Goal: Task Accomplishment & Management: Use online tool/utility

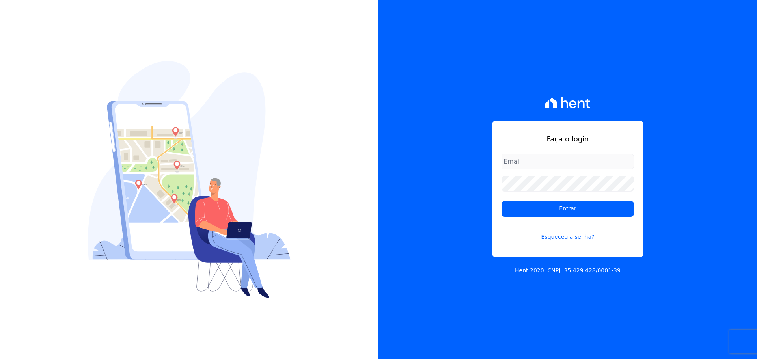
type input "[PERSON_NAME][EMAIL_ADDRESS][DOMAIN_NAME]"
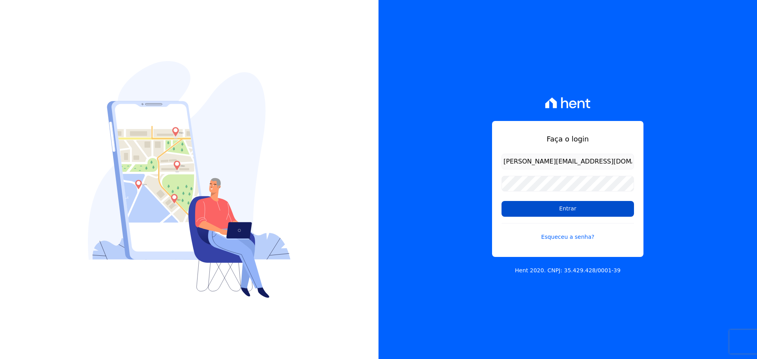
click at [540, 209] on input "Entrar" at bounding box center [567, 209] width 132 height 16
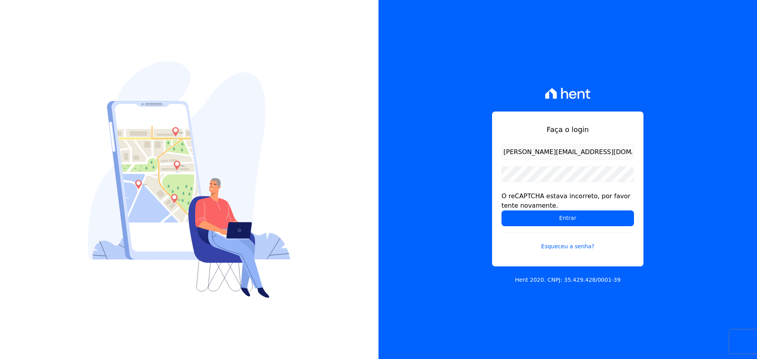
click at [538, 228] on form "[PERSON_NAME][EMAIL_ADDRESS][DOMAIN_NAME] O reCAPTCHA estava incorreto, por fav…" at bounding box center [567, 202] width 132 height 116
click at [555, 219] on input "Entrar" at bounding box center [567, 218] width 132 height 16
drag, startPoint x: 508, startPoint y: 144, endPoint x: 513, endPoint y: 151, distance: 8.4
click at [513, 151] on input "[PERSON_NAME][EMAIL_ADDRESS][DOMAIN_NAME]" at bounding box center [567, 152] width 132 height 16
click at [535, 218] on input "Entrar" at bounding box center [567, 218] width 132 height 16
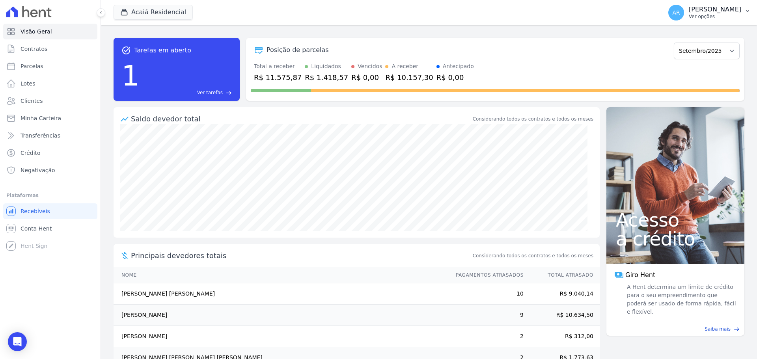
click at [693, 9] on p "Alexandre Rodrigues" at bounding box center [714, 10] width 52 height 8
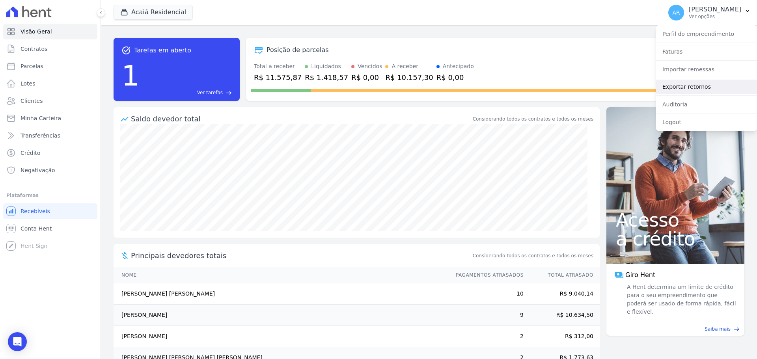
click at [679, 87] on link "Exportar retornos" at bounding box center [706, 87] width 101 height 14
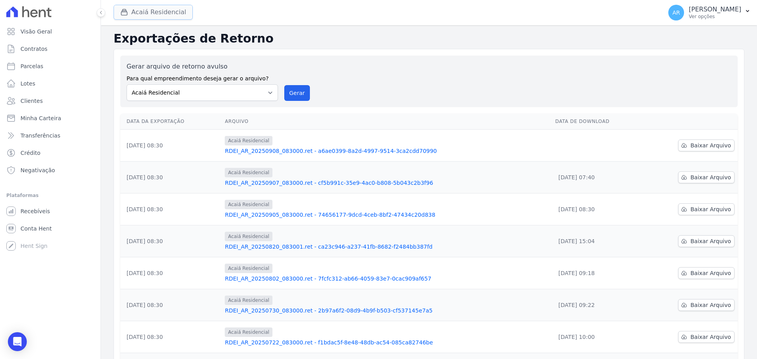
click at [151, 17] on button "Acaiá Residencial" at bounding box center [152, 12] width 79 height 15
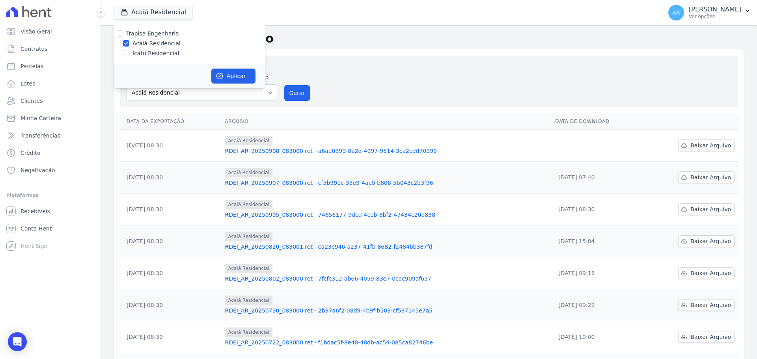
click at [139, 49] on label "Icatu Residencial" at bounding box center [155, 53] width 47 height 8
click at [129, 50] on input "Icatu Residencial" at bounding box center [126, 53] width 6 height 6
checkbox input "true"
click at [252, 78] on button "Aplicar" at bounding box center [233, 76] width 44 height 15
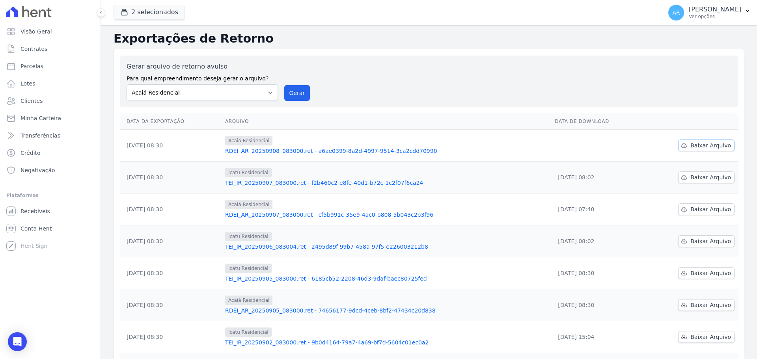
click at [690, 146] on span "Baixar Arquivo" at bounding box center [710, 145] width 41 height 8
